Goal: Task Accomplishment & Management: Manage account settings

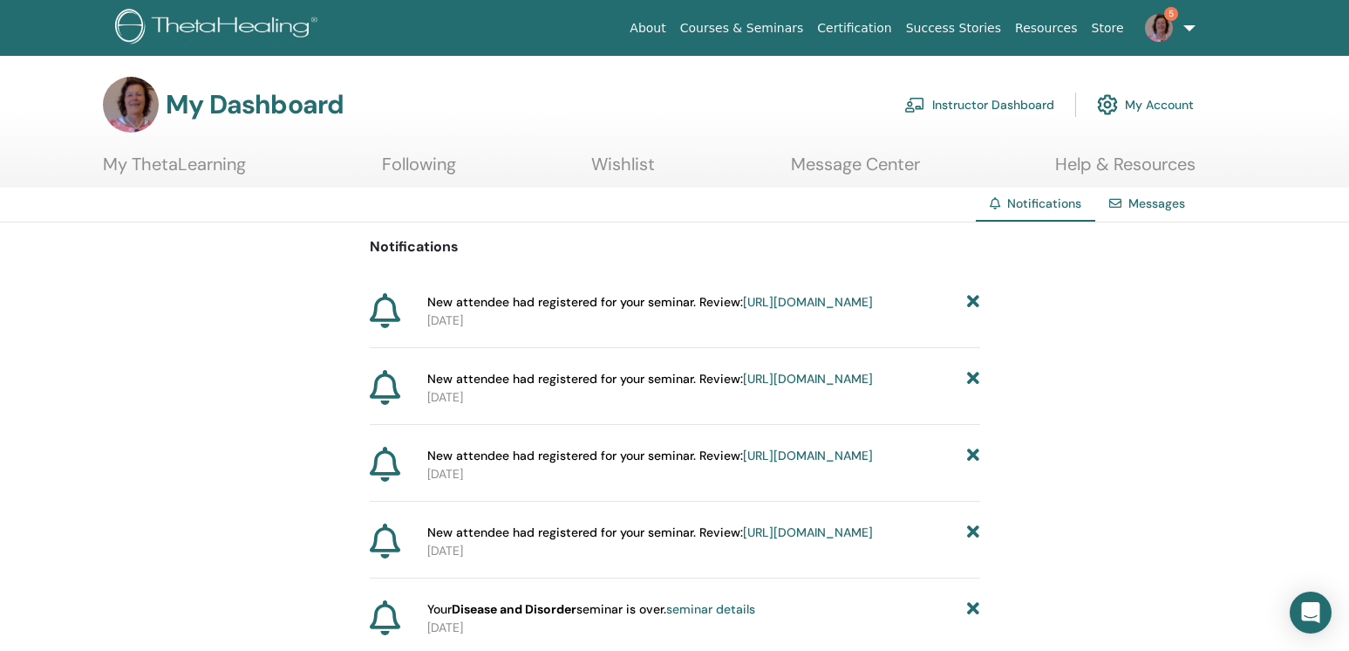
click at [1001, 97] on link "Instructor Dashboard" at bounding box center [979, 104] width 150 height 38
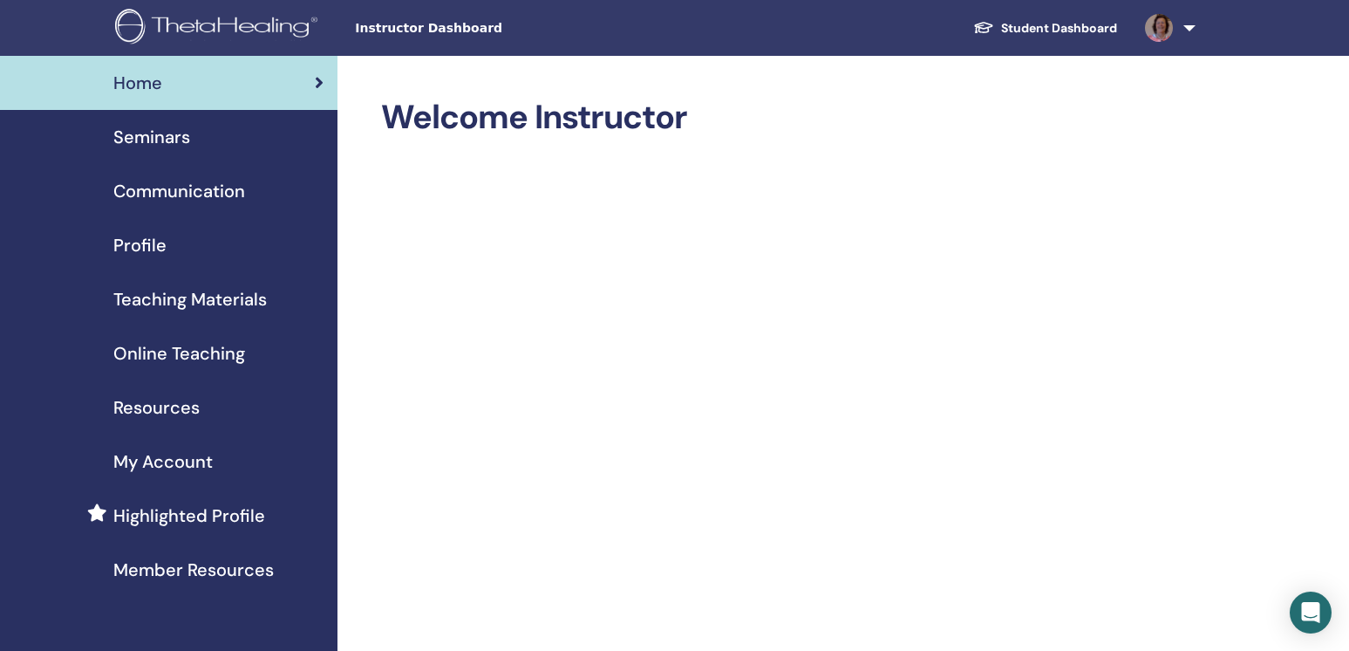
click at [184, 140] on span "Seminars" at bounding box center [151, 137] width 77 height 26
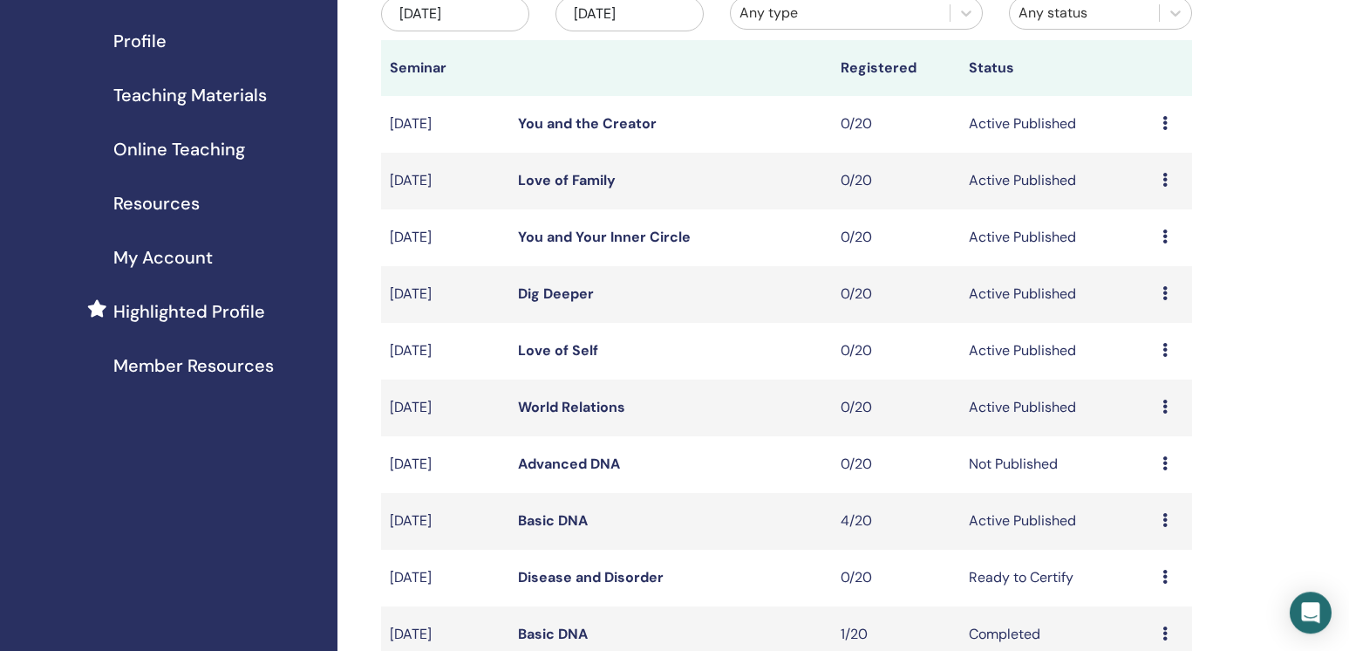
scroll to position [207, 0]
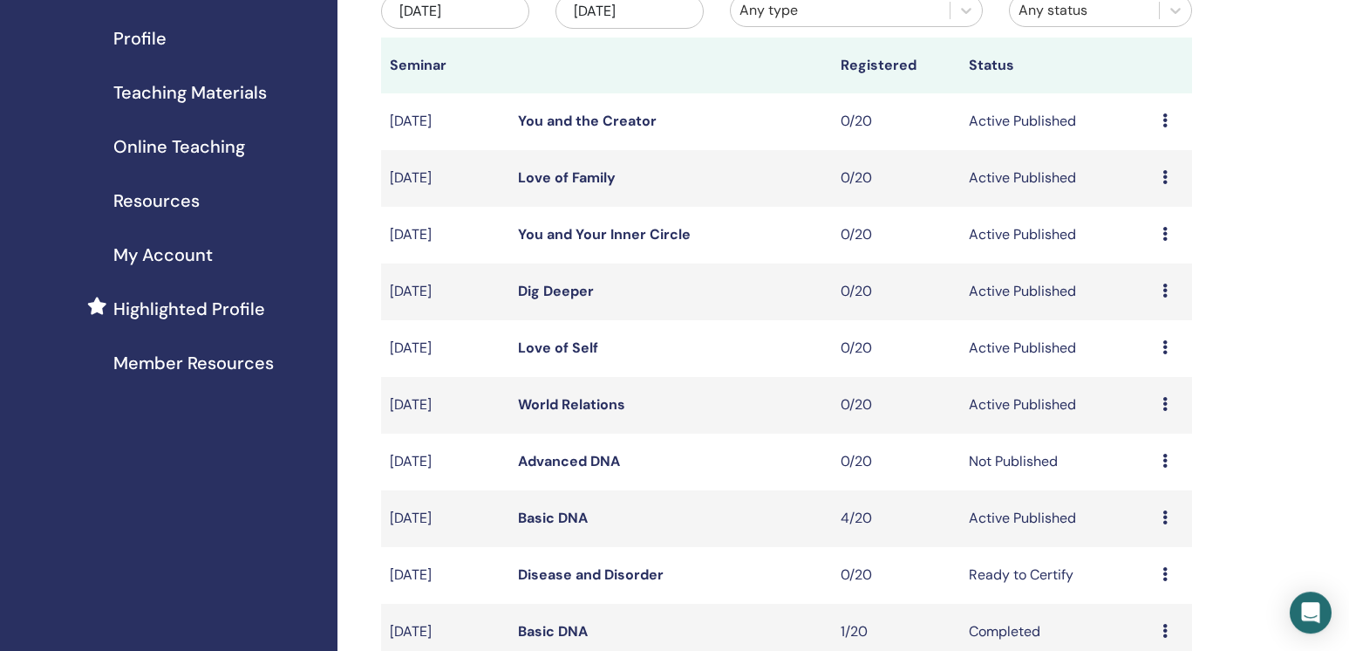
click at [1164, 524] on icon at bounding box center [1164, 517] width 5 height 14
click at [1131, 607] on link "Attendees" at bounding box center [1149, 609] width 66 height 18
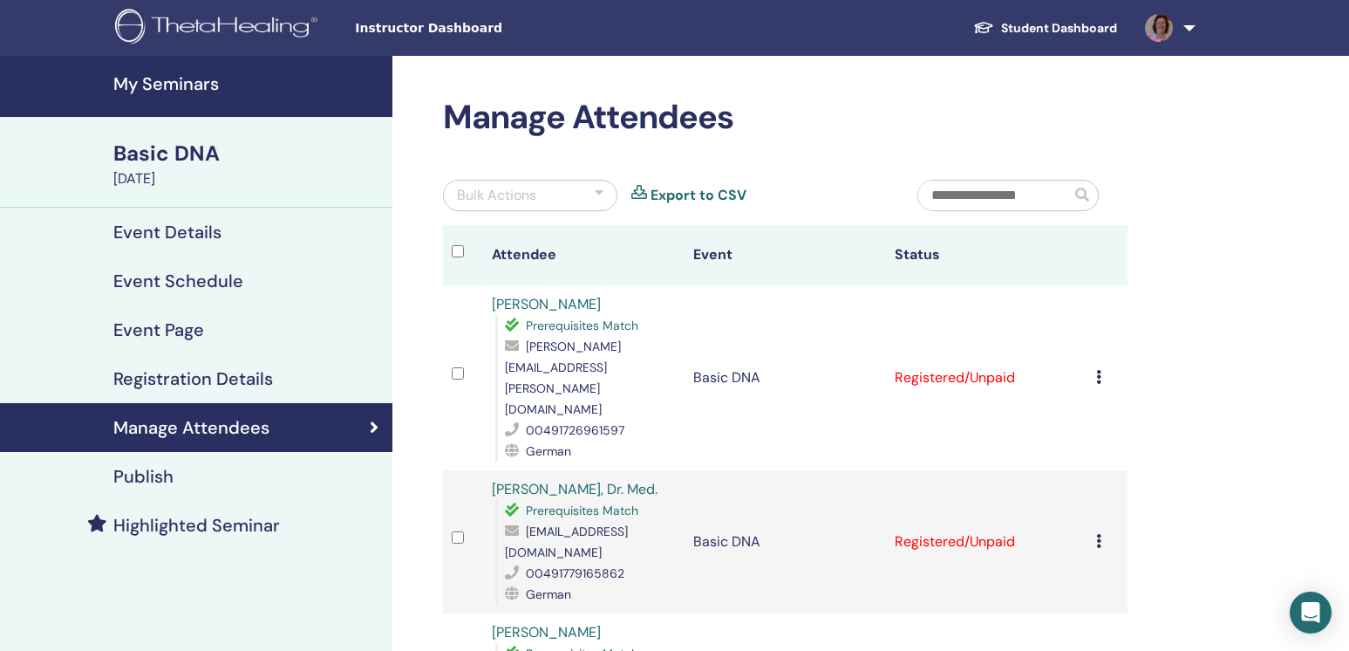
drag, startPoint x: 1107, startPoint y: 351, endPoint x: 1207, endPoint y: 271, distance: 127.9
click at [1101, 370] on icon at bounding box center [1098, 377] width 5 height 14
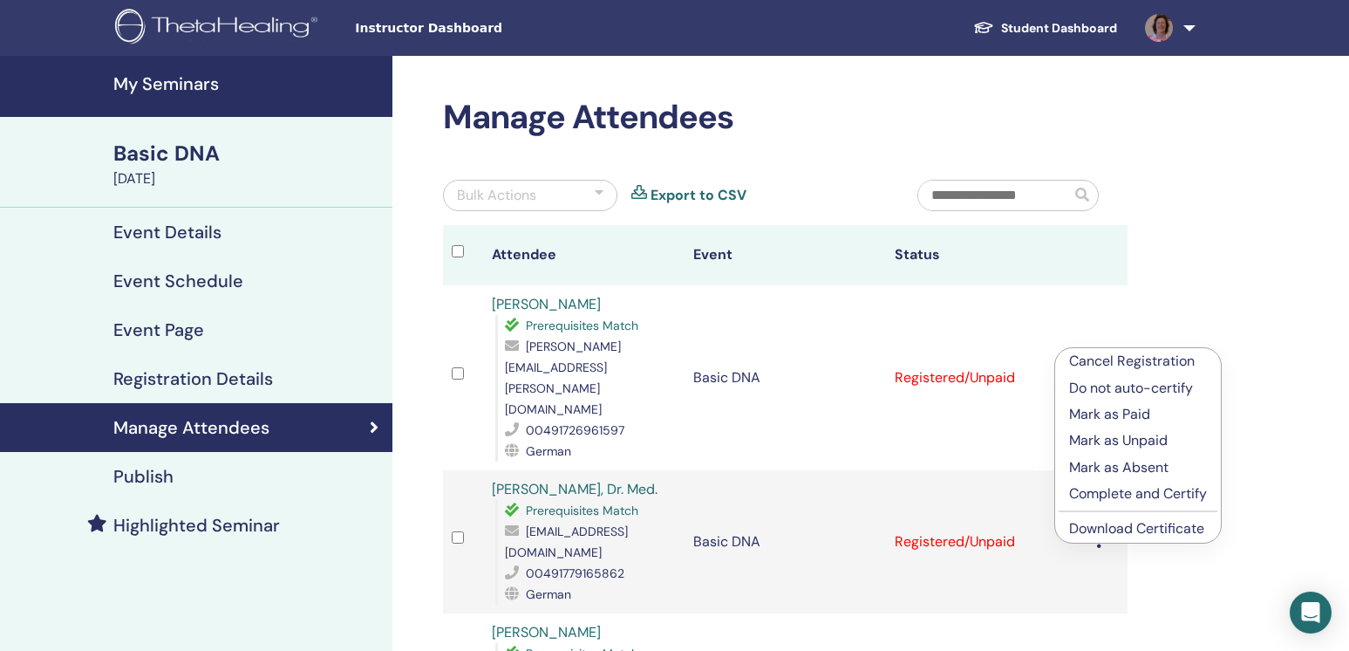
click at [1093, 526] on link "Download Certificate" at bounding box center [1136, 528] width 135 height 18
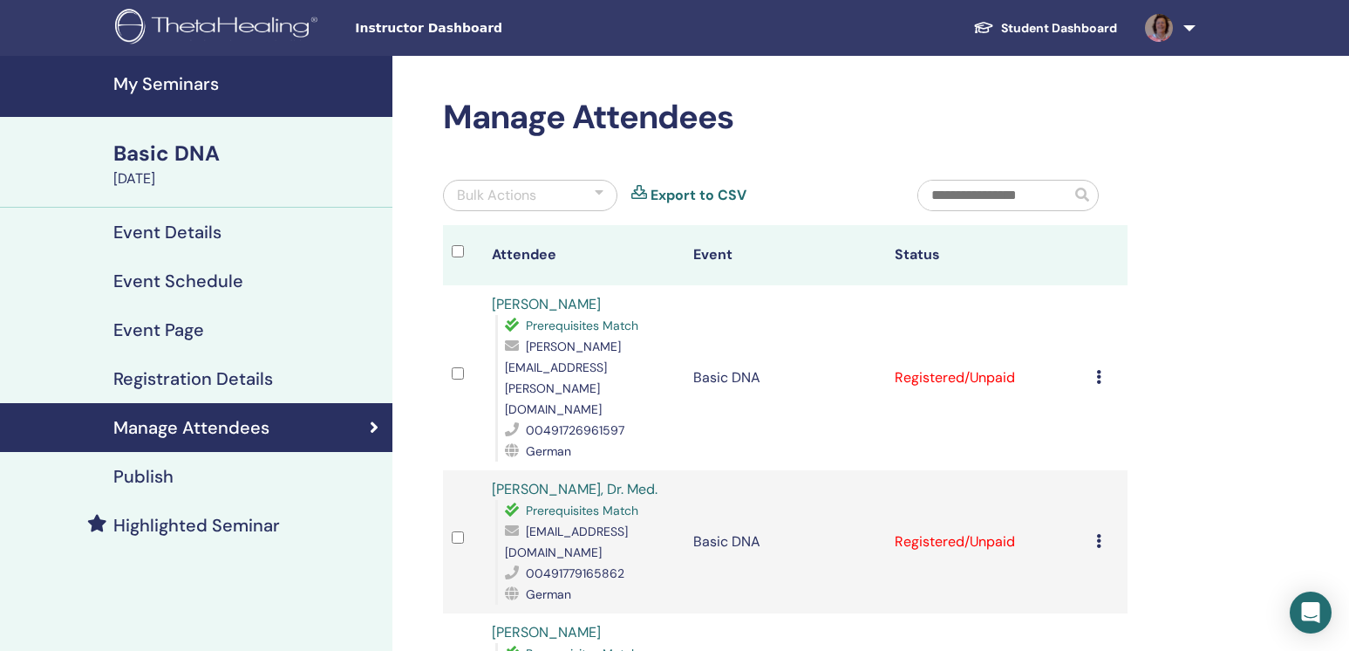
click at [1101, 534] on icon at bounding box center [1098, 541] width 5 height 14
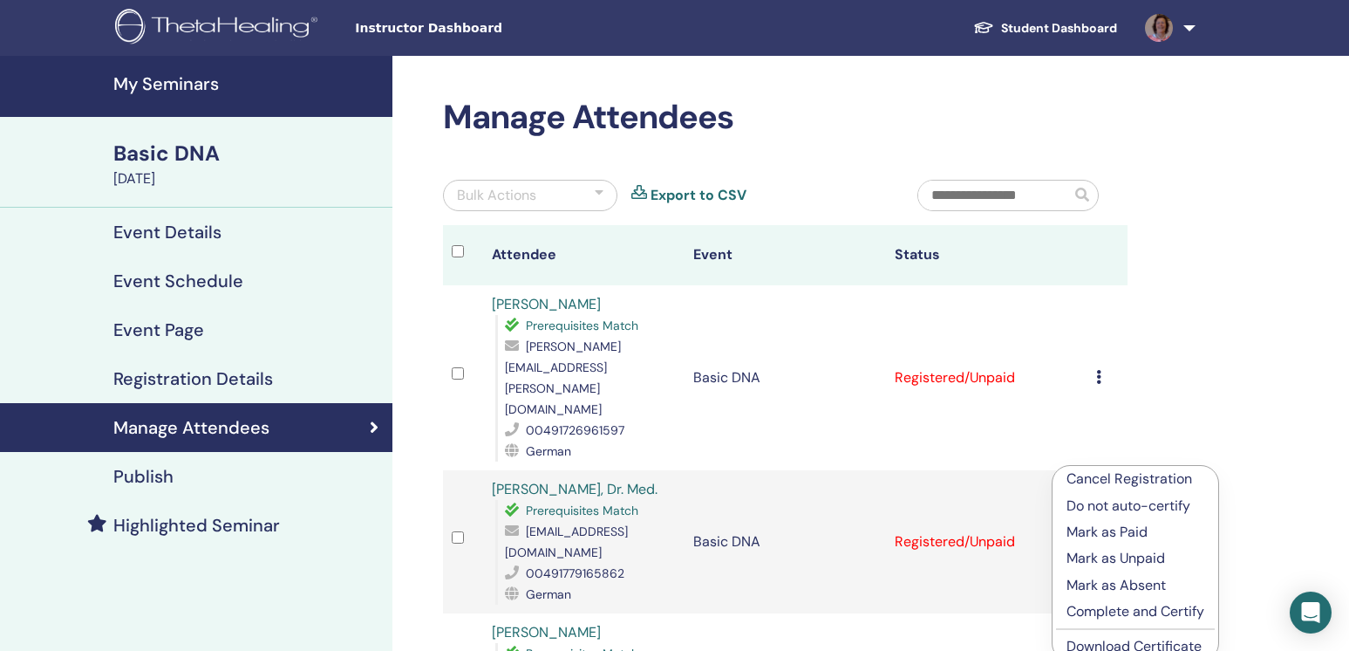
click at [1115, 641] on link "Download Certificate" at bounding box center [1133, 646] width 135 height 18
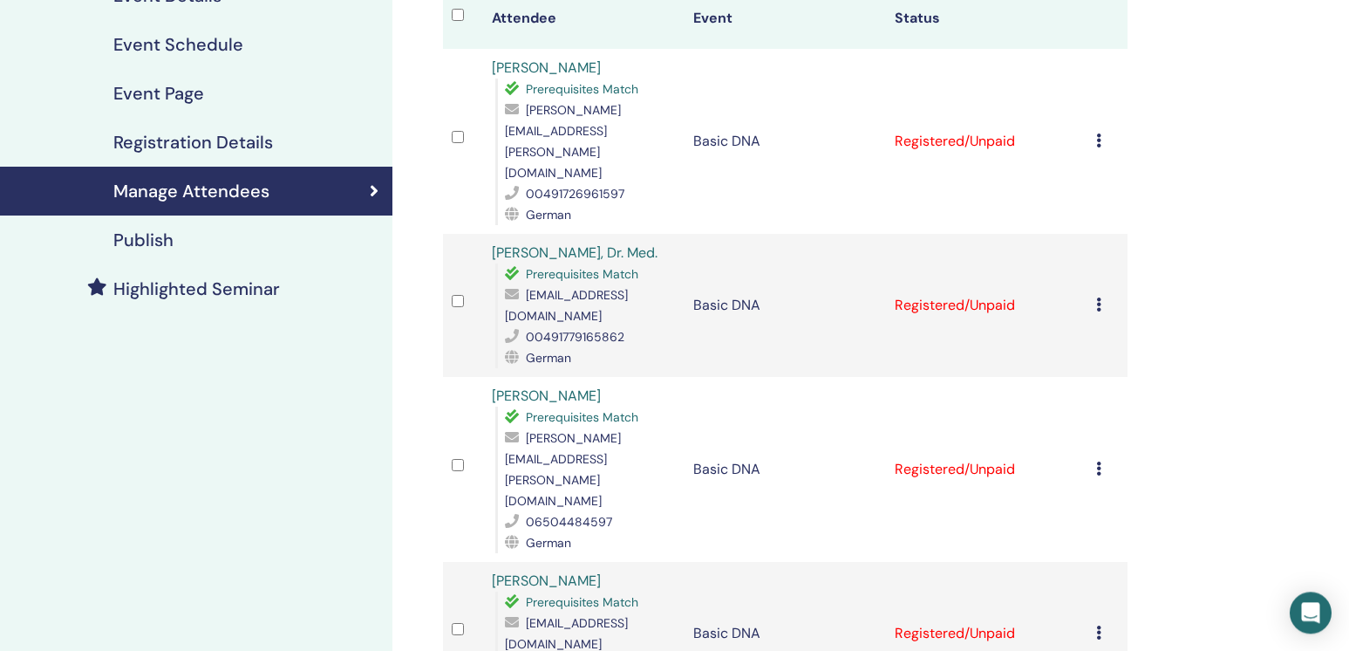
scroll to position [241, 0]
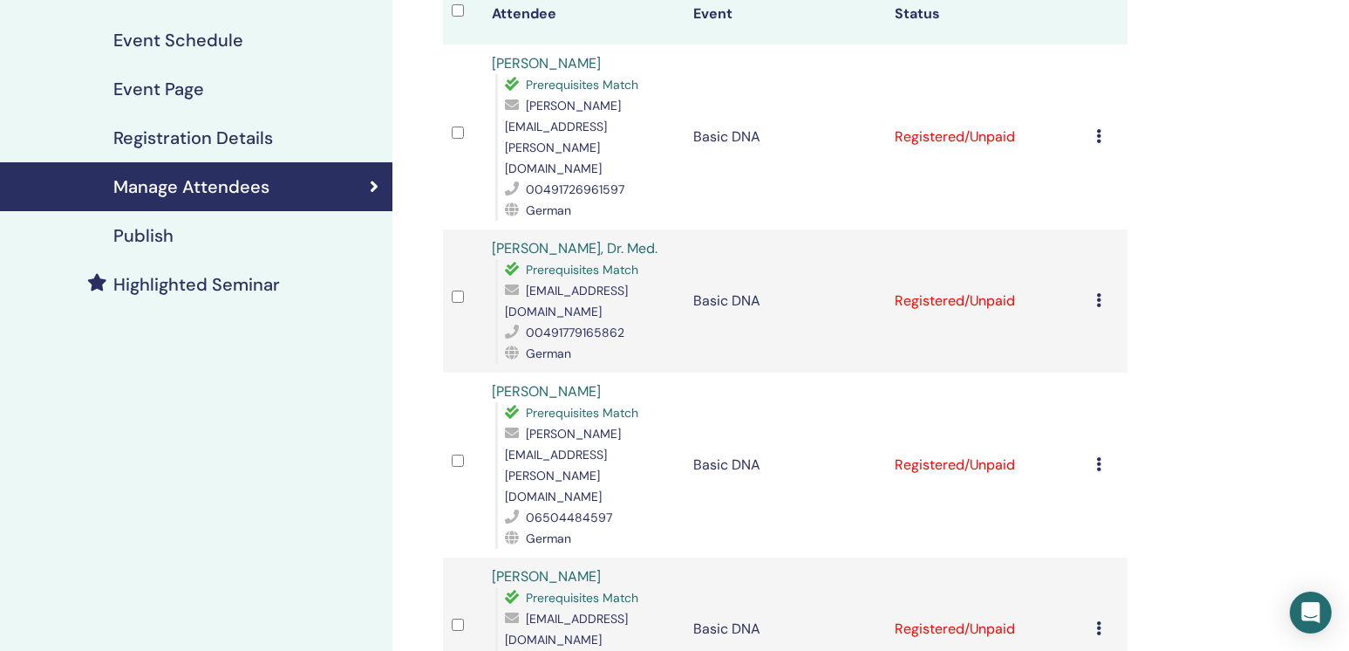
click at [1101, 457] on icon at bounding box center [1098, 464] width 5 height 14
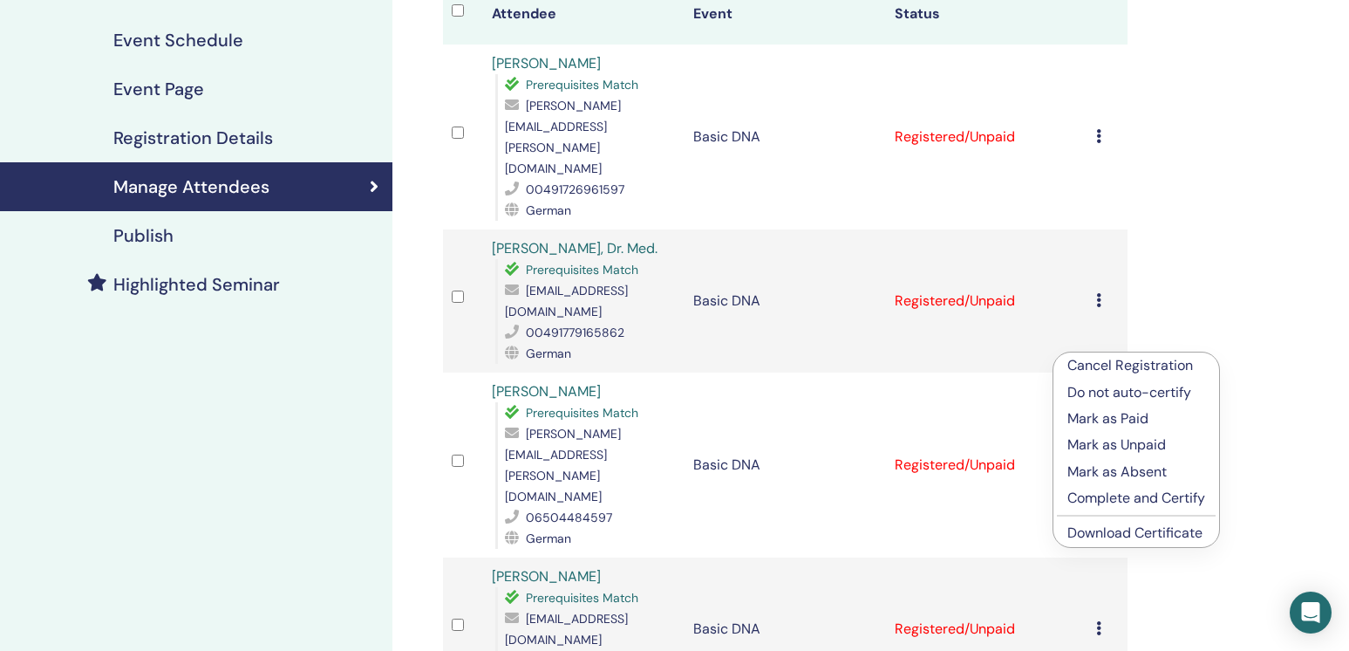
click at [1098, 538] on link "Download Certificate" at bounding box center [1134, 532] width 135 height 18
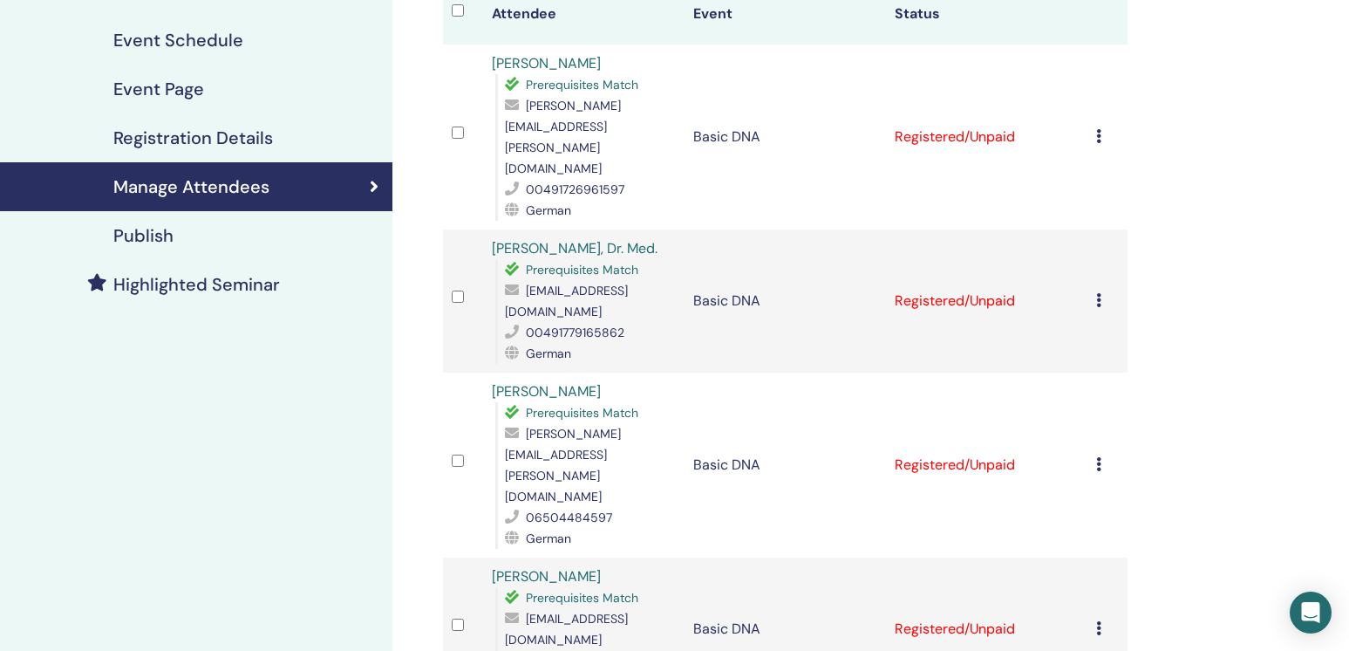
click at [1106, 618] on div "Cancel Registration Do not auto-certify Mark as Paid Mark as Unpaid Mark as Abs…" at bounding box center [1107, 628] width 23 height 21
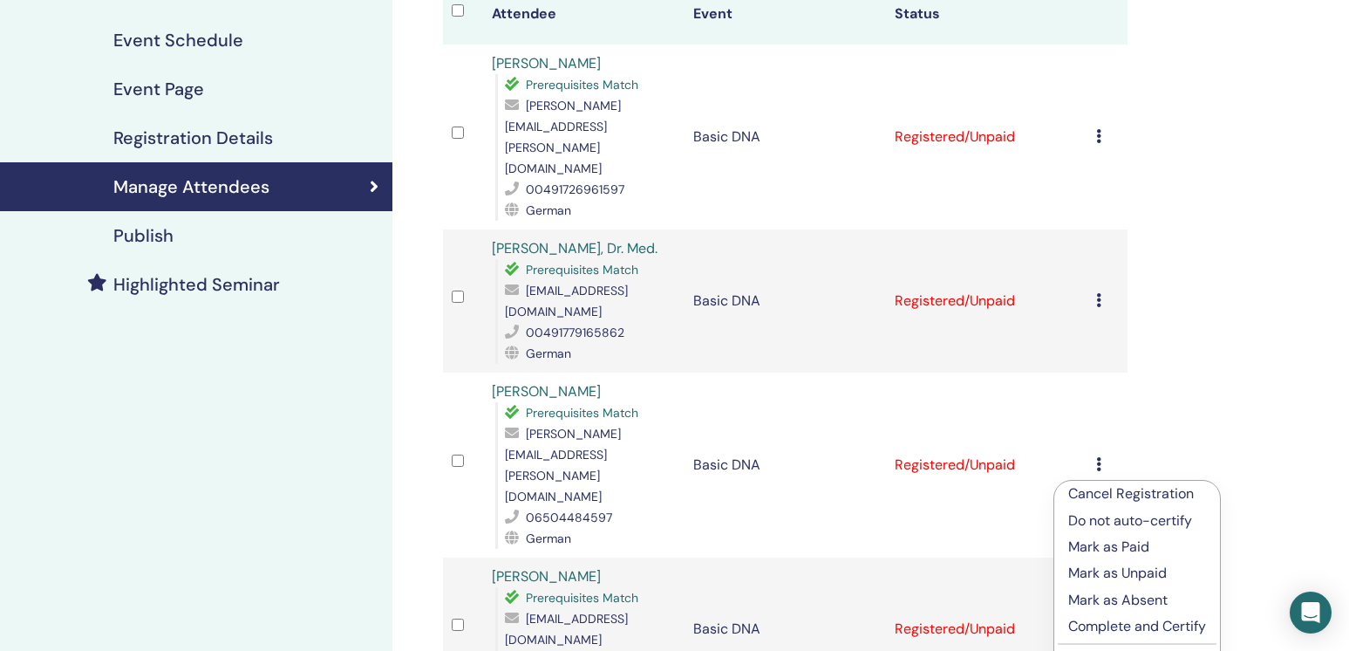
click at [1116, 627] on p "Complete and Certify" at bounding box center [1137, 626] width 138 height 21
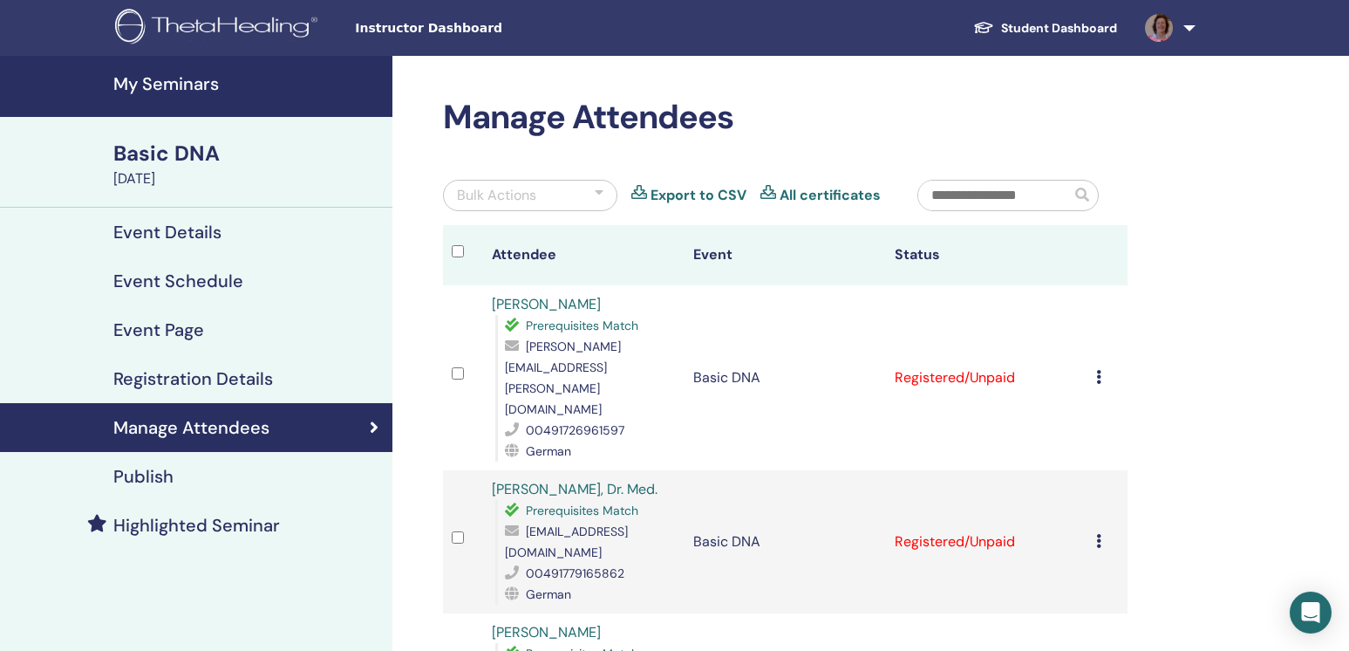
scroll to position [241, 0]
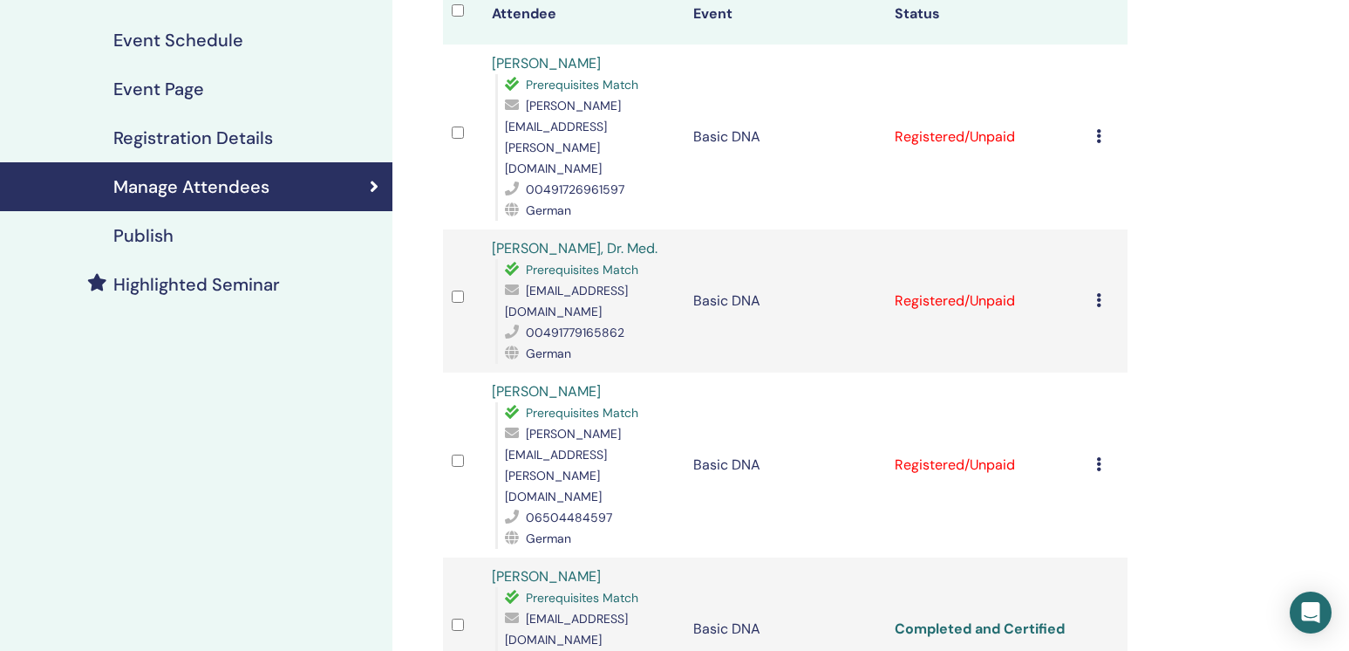
click at [973, 619] on link "Completed and Certified" at bounding box center [980, 628] width 170 height 18
